Goal: Consume media (video, audio): Consume media (video, audio)

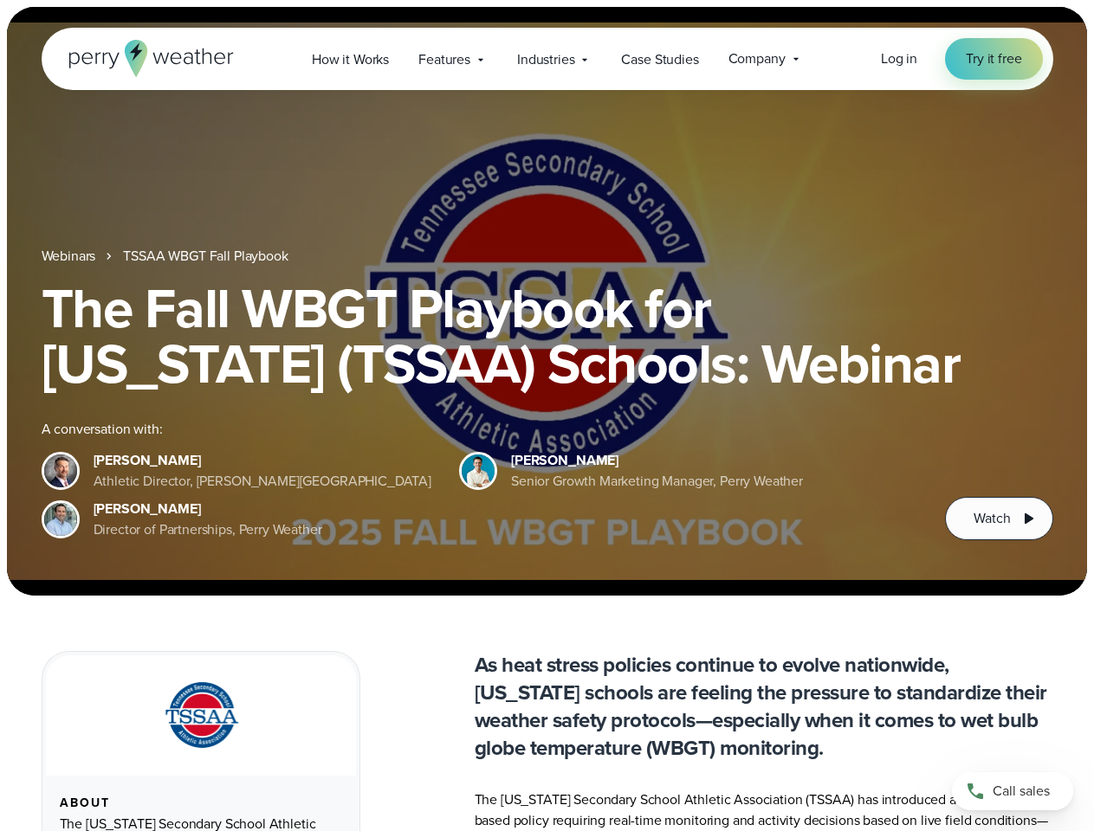
click at [547, 416] on div "The Fall WBGT Playbook for [US_STATE] (TSSAA) Schools: Webinar A conversation w…" at bounding box center [548, 411] width 1012 height 260
click at [547, 59] on span "Industries" at bounding box center [545, 59] width 57 height 21
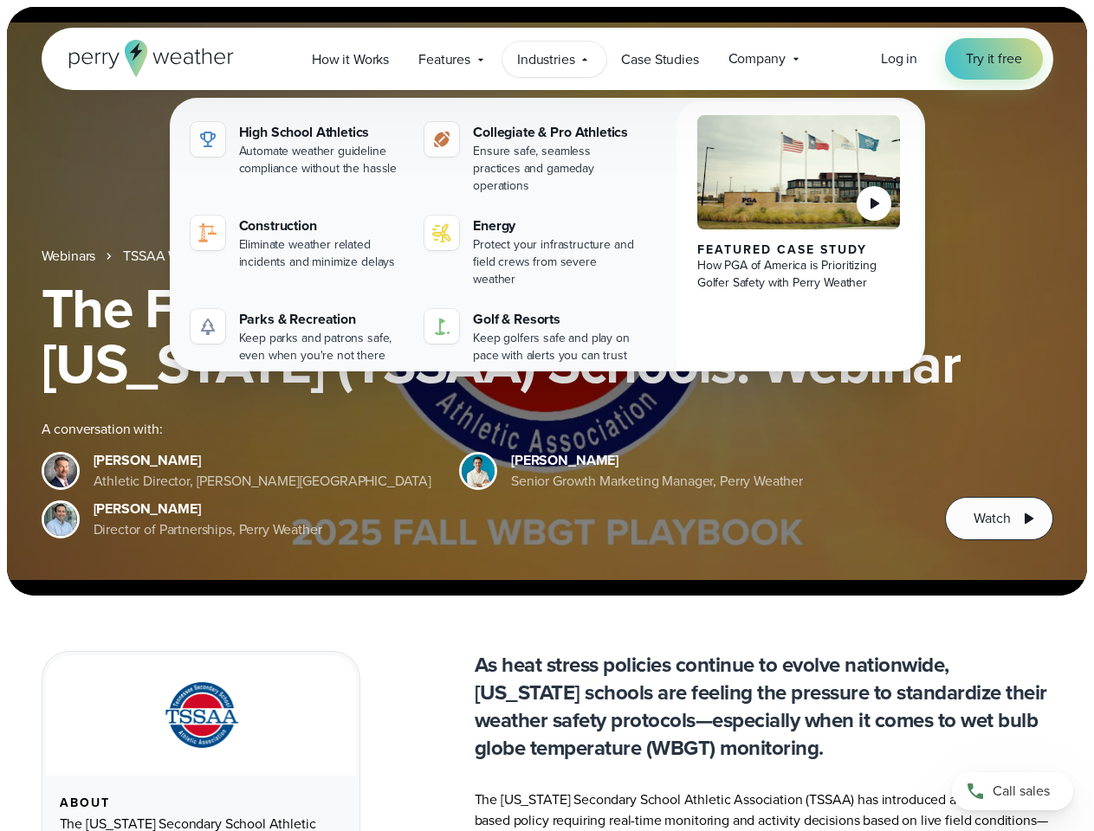
click at [547, 301] on h1 "The Fall WBGT Playbook for [US_STATE] (TSSAA) Schools: Webinar" at bounding box center [548, 336] width 1012 height 111
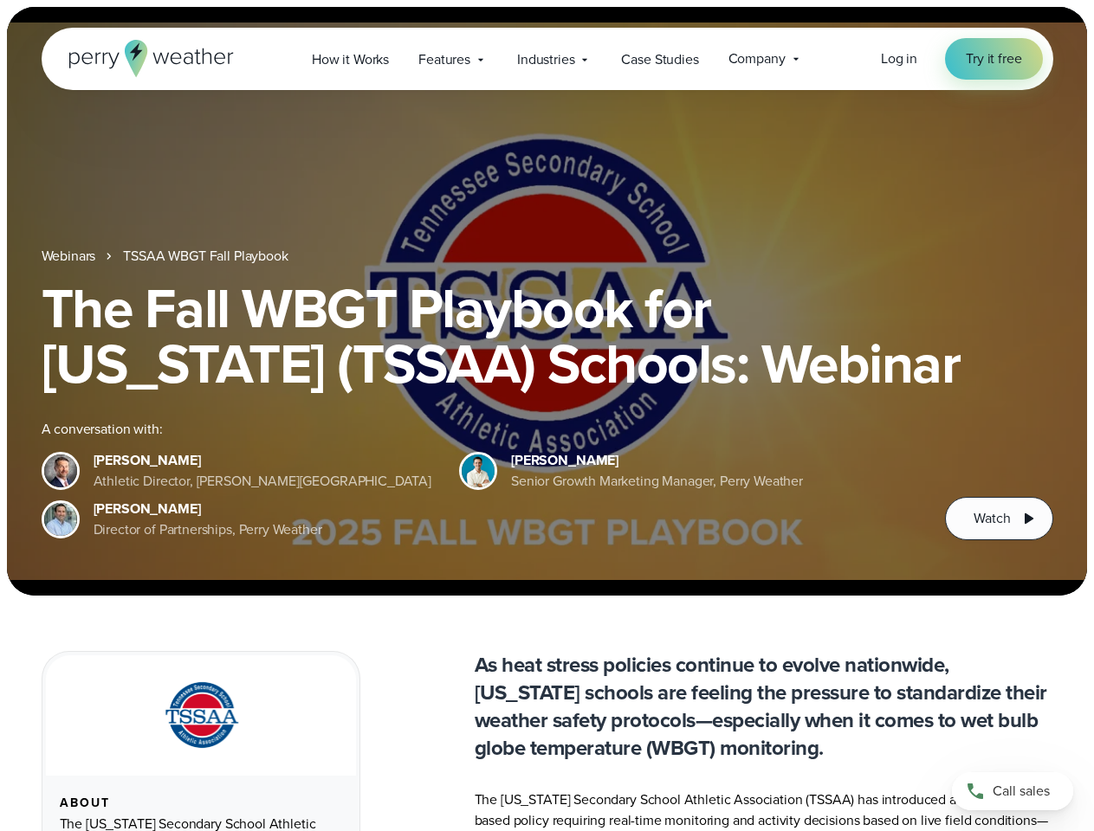
click at [207, 256] on link "TSSAA WBGT Fall Playbook" at bounding box center [205, 256] width 165 height 21
click at [999, 519] on span "Watch" at bounding box center [992, 518] width 36 height 21
